Goal: Check status: Check status

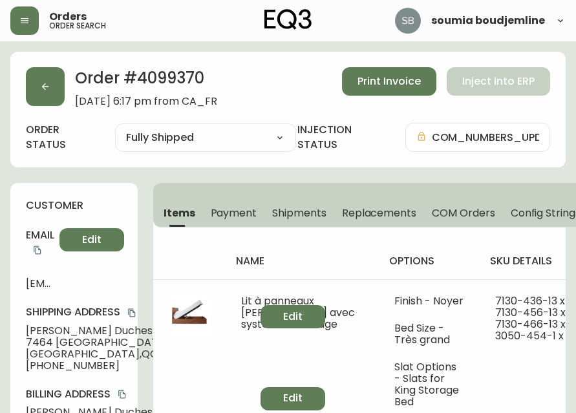
select select "FULLY_SHIPPED"
click at [42, 83] on icon "button" at bounding box center [45, 87] width 10 height 10
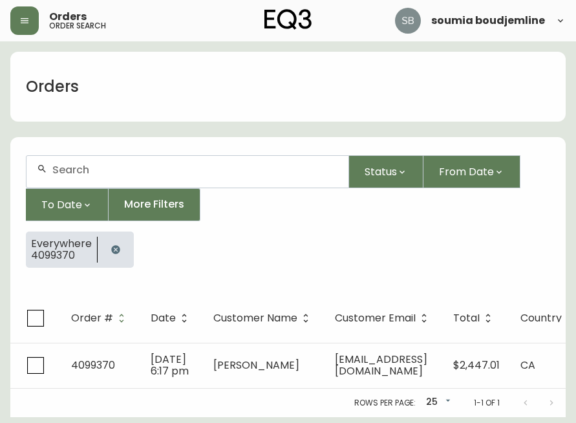
click at [78, 169] on input "text" at bounding box center [195, 170] width 286 height 12
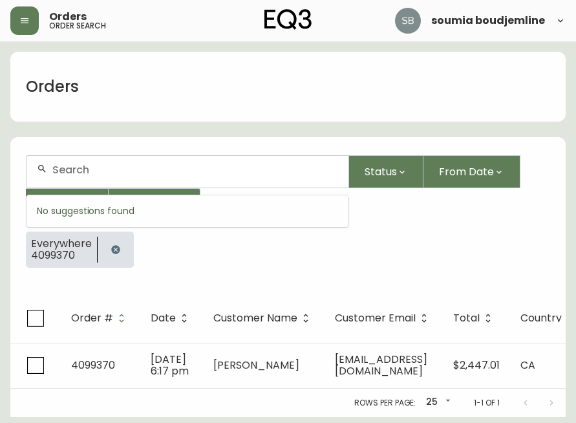
paste input "[PERSON_NAME]"
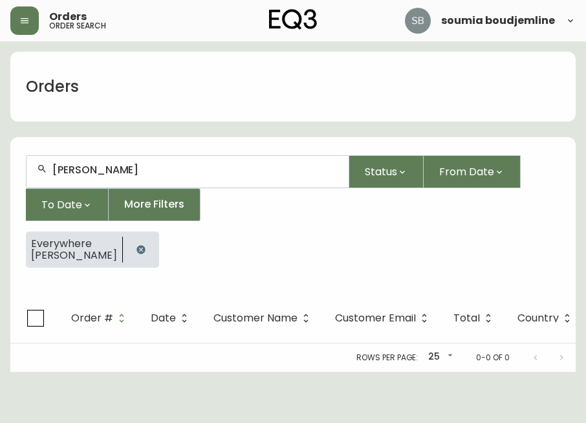
type input "[PERSON_NAME]"
click at [196, 372] on html "Orders order search soumia boudjemline Orders [PERSON_NAME] Status From Date To…" at bounding box center [293, 186] width 586 height 372
click at [167, 171] on input "[PERSON_NAME]" at bounding box center [195, 170] width 286 height 12
